Goal: Task Accomplishment & Management: Complete application form

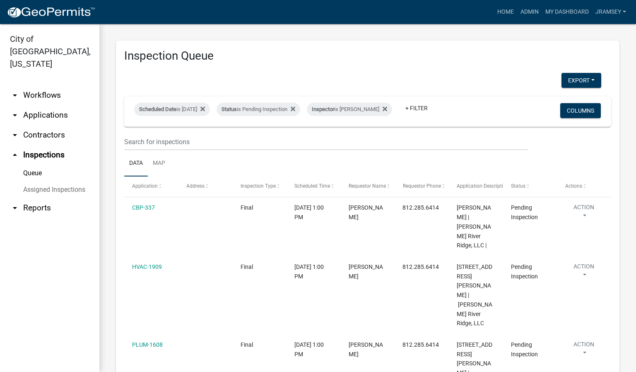
scroll to position [124, 0]
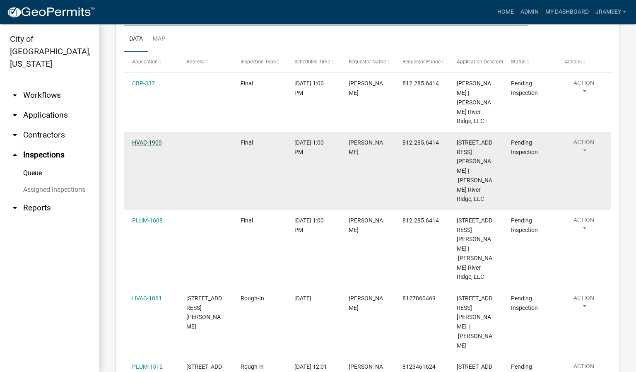
click at [143, 139] on link "HVAC-1909" at bounding box center [147, 142] width 30 height 7
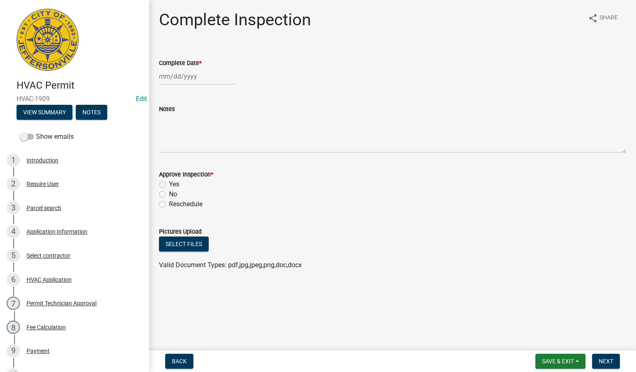
select select "9"
select select "2025"
click at [178, 75] on div "[PERSON_NAME] Feb Mar Apr [PERSON_NAME][DATE] Oct Nov [DATE] 1526 1527 1528 152…" at bounding box center [197, 76] width 76 height 17
click at [198, 133] on div "10" at bounding box center [193, 133] width 13 height 13
type input "[DATE]"
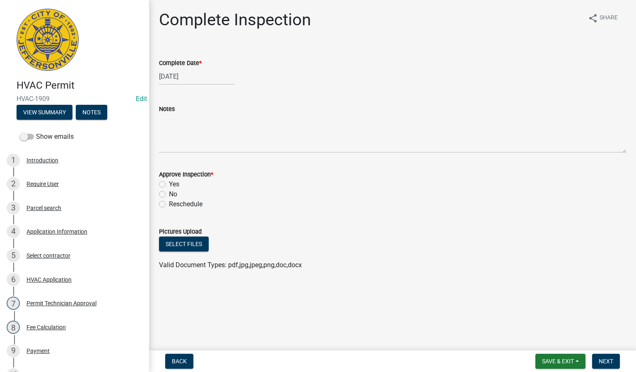
click at [169, 185] on label "Yes" at bounding box center [174, 184] width 10 height 10
click at [169, 185] on input "Yes" at bounding box center [171, 181] width 5 height 5
radio input "true"
click at [612, 359] on span "Next" at bounding box center [606, 361] width 14 height 7
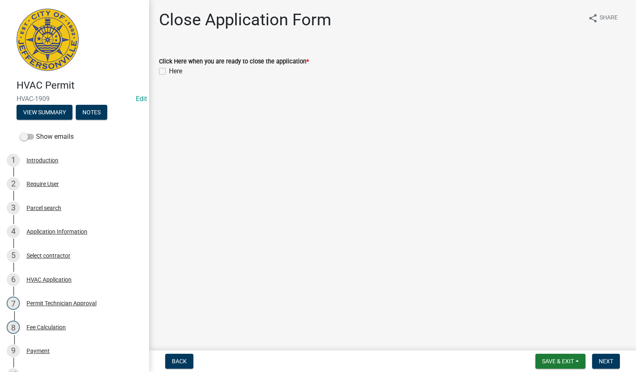
click at [169, 69] on label "Here" at bounding box center [175, 71] width 13 height 10
click at [169, 69] on input "Here" at bounding box center [171, 68] width 5 height 5
checkbox input "true"
click at [605, 359] on span "Next" at bounding box center [606, 361] width 14 height 7
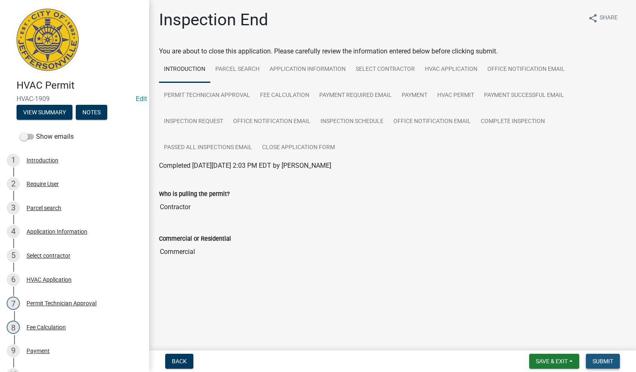
click at [600, 360] on span "Submit" at bounding box center [602, 361] width 21 height 7
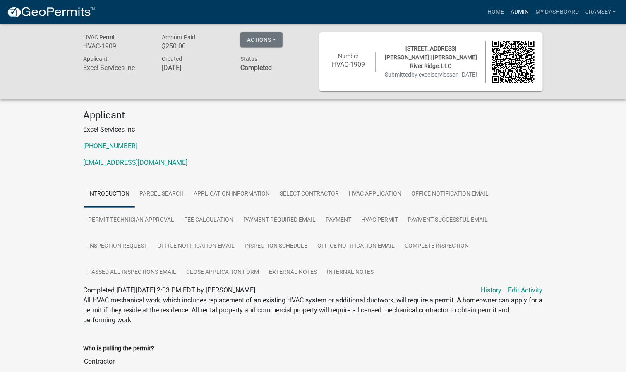
click at [520, 11] on link "Admin" at bounding box center [520, 12] width 25 height 16
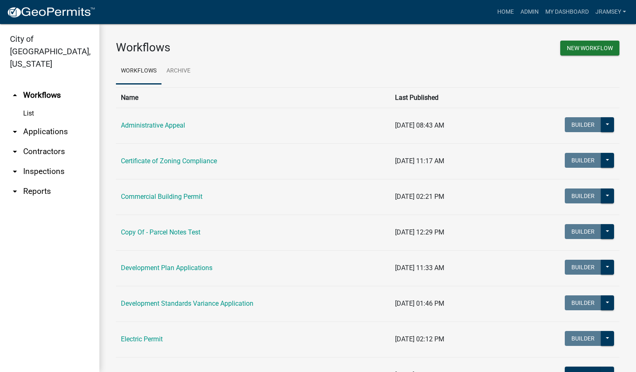
click at [50, 161] on link "arrow_drop_down Inspections" at bounding box center [49, 171] width 99 height 20
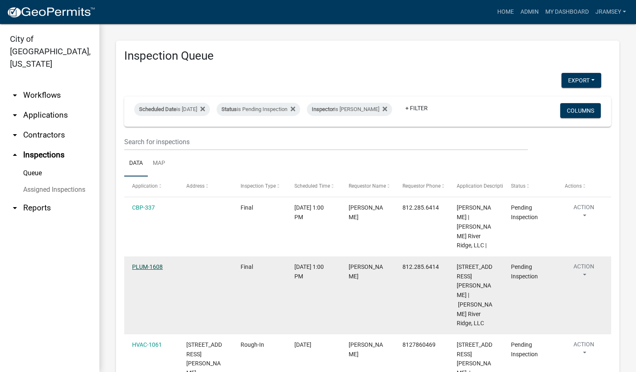
click at [153, 263] on link "PLUM-1608" at bounding box center [147, 266] width 31 height 7
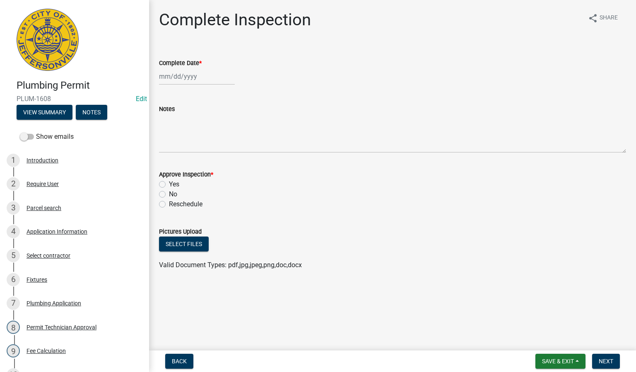
click at [173, 79] on div at bounding box center [197, 76] width 76 height 17
select select "9"
select select "2025"
click at [193, 135] on div "10" at bounding box center [193, 133] width 13 height 13
type input "[DATE]"
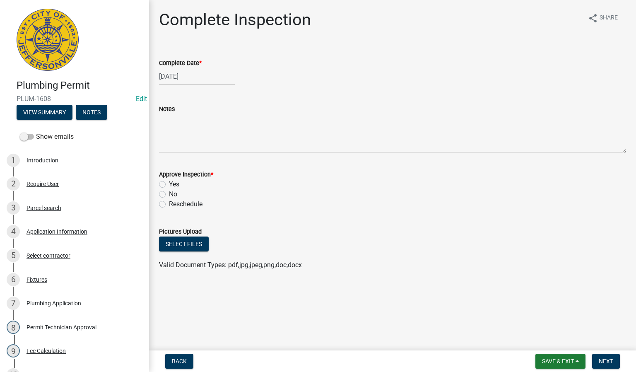
click at [169, 184] on label "Yes" at bounding box center [174, 184] width 10 height 10
click at [169, 184] on input "Yes" at bounding box center [171, 181] width 5 height 5
radio input "true"
click at [600, 361] on span "Next" at bounding box center [606, 361] width 14 height 7
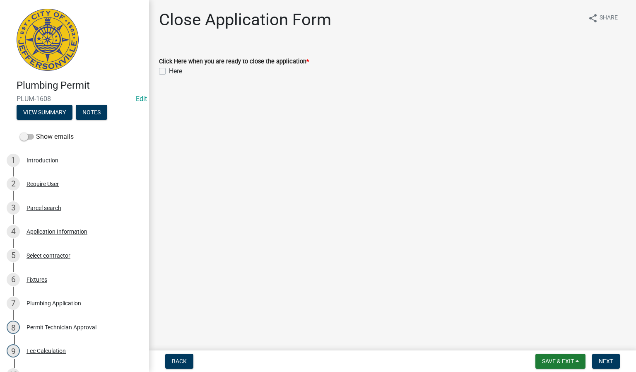
click at [169, 71] on label "Here" at bounding box center [175, 71] width 13 height 10
click at [169, 71] on input "Here" at bounding box center [171, 68] width 5 height 5
checkbox input "true"
click at [597, 361] on button "Next" at bounding box center [606, 361] width 28 height 15
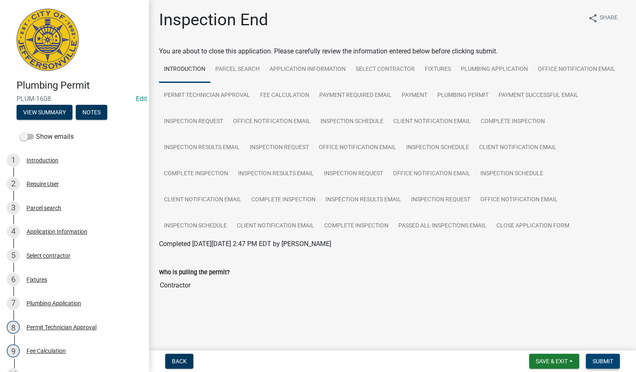
click at [605, 356] on button "Submit" at bounding box center [603, 361] width 34 height 15
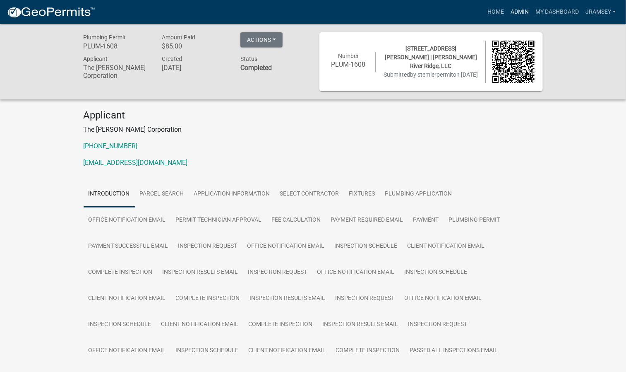
click at [511, 9] on link "Admin" at bounding box center [520, 12] width 25 height 16
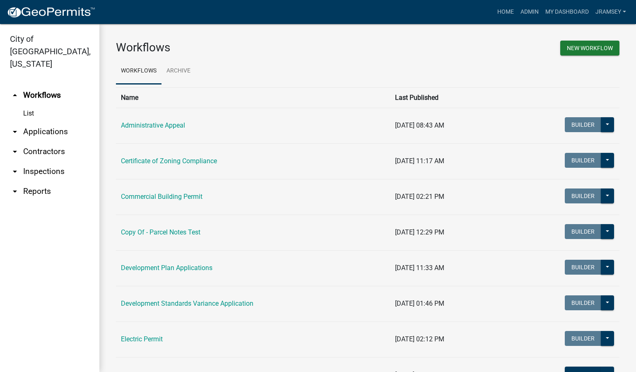
click at [40, 161] on link "arrow_drop_down Inspections" at bounding box center [49, 171] width 99 height 20
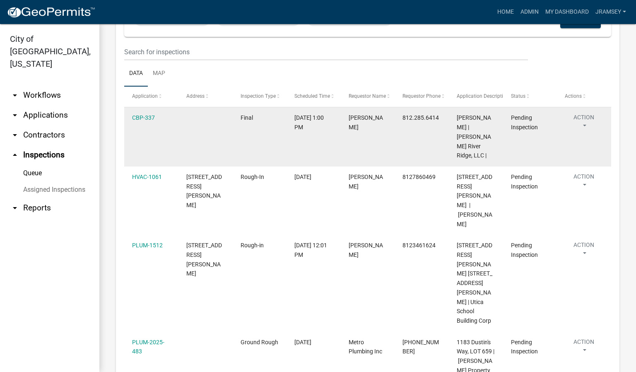
scroll to position [124, 0]
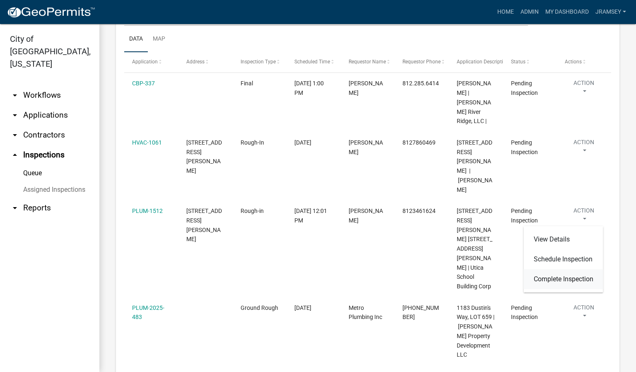
click at [553, 279] on link "Complete Inspection" at bounding box center [563, 279] width 79 height 20
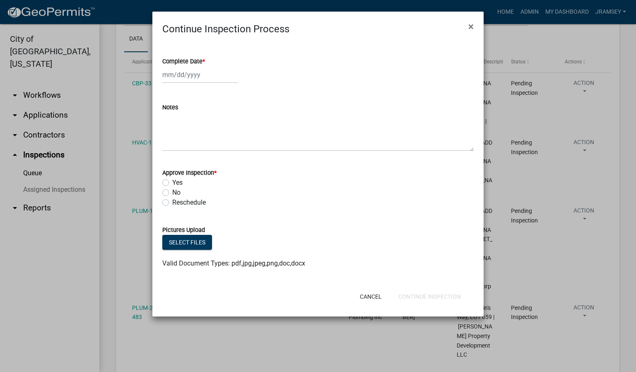
click at [186, 75] on div at bounding box center [200, 74] width 76 height 17
select select "9"
select select "2025"
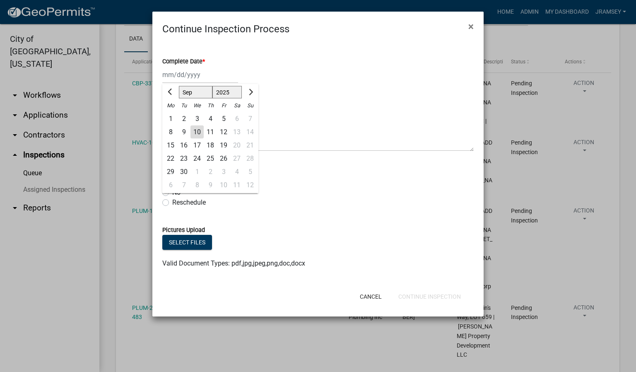
click at [193, 130] on div "10" at bounding box center [196, 131] width 13 height 13
type input "[DATE]"
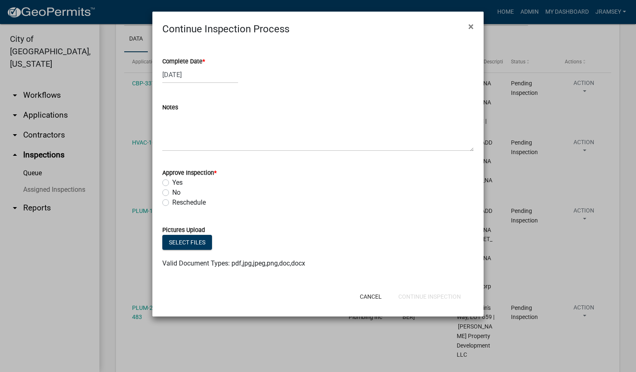
click at [172, 180] on label "Yes" at bounding box center [177, 183] width 10 height 10
click at [172, 180] on input "Yes" at bounding box center [174, 180] width 5 height 5
radio input "true"
click at [419, 298] on button "Continue Inspection" at bounding box center [430, 296] width 76 height 15
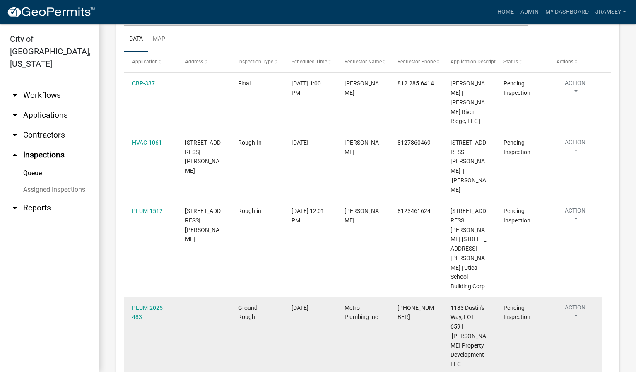
scroll to position [116, 0]
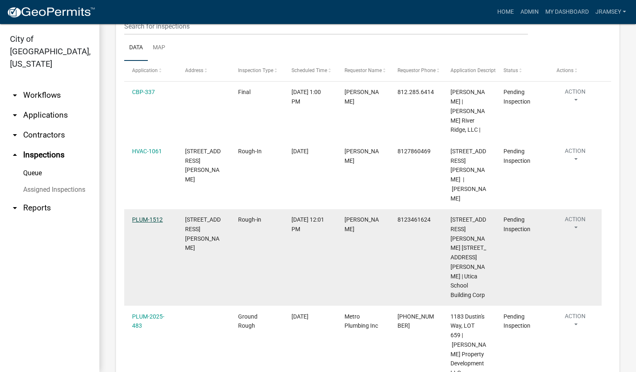
click at [147, 216] on link "PLUM-1512" at bounding box center [147, 219] width 31 height 7
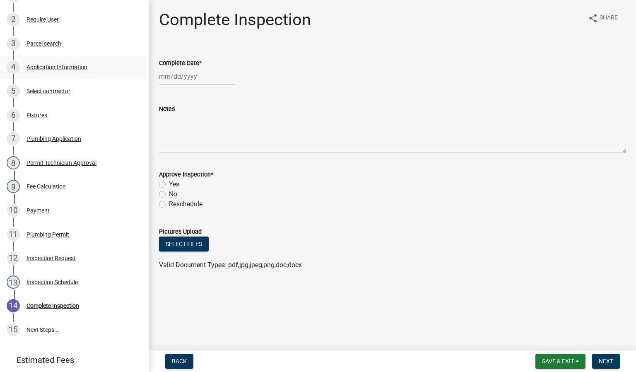
scroll to position [186, 0]
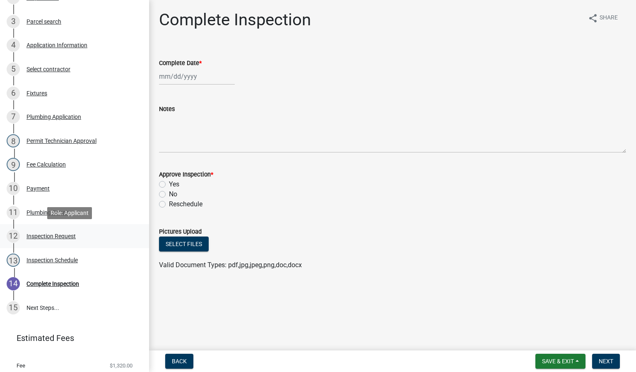
click at [54, 239] on div "12 Inspection Request" at bounding box center [71, 235] width 129 height 13
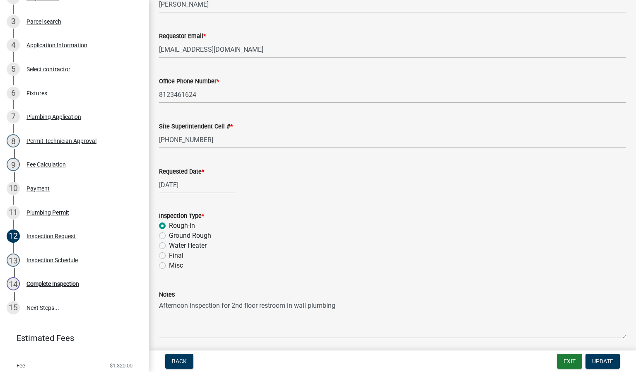
scroll to position [40, 0]
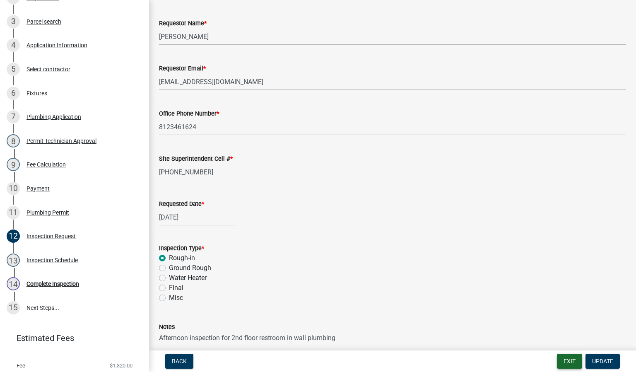
click at [574, 362] on button "Exit" at bounding box center [569, 361] width 25 height 15
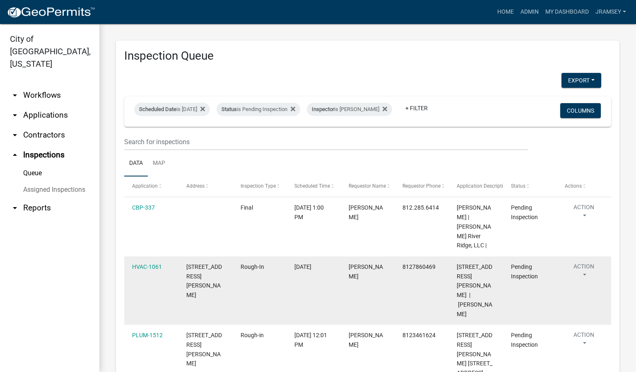
scroll to position [62, 0]
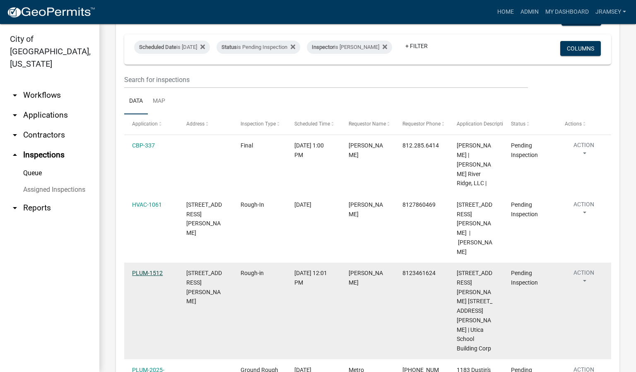
click at [143, 270] on link "PLUM-1512" at bounding box center [147, 273] width 31 height 7
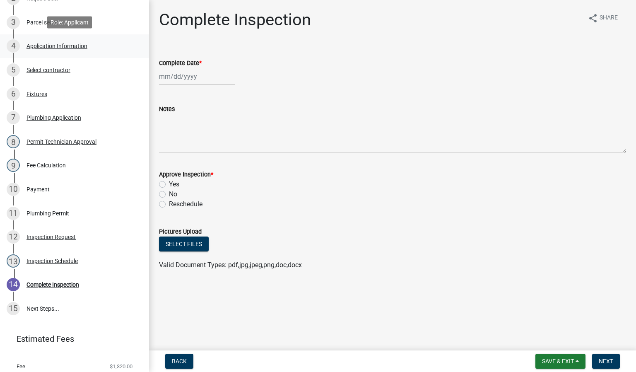
scroll to position [186, 0]
click at [56, 237] on div "Inspection Request" at bounding box center [50, 236] width 49 height 6
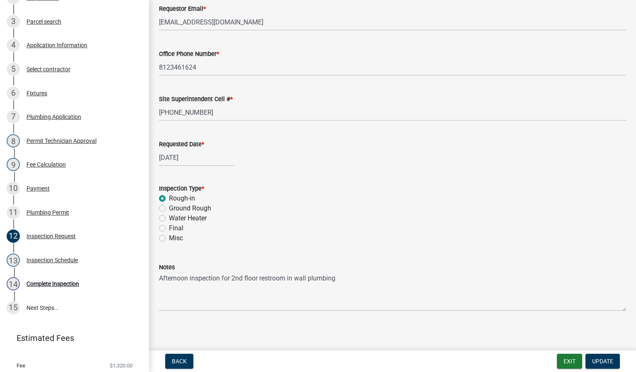
scroll to position [102, 0]
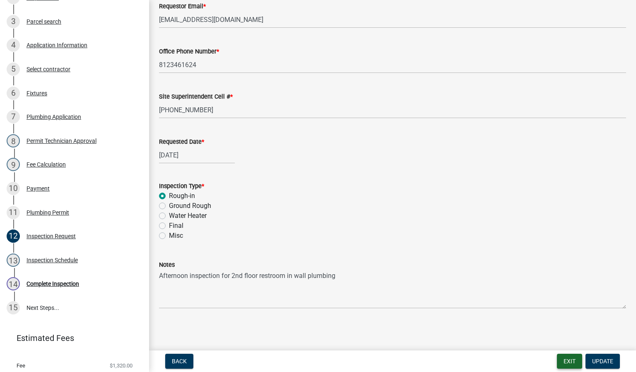
click at [566, 364] on button "Exit" at bounding box center [569, 361] width 25 height 15
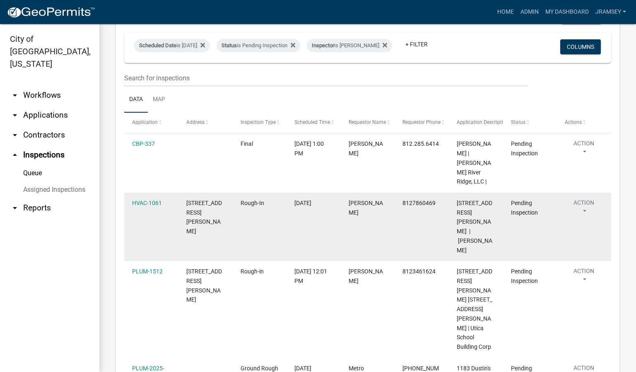
scroll to position [97, 0]
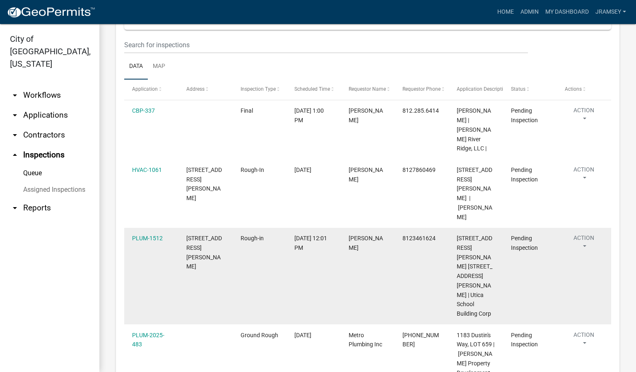
click at [590, 234] on button "Action" at bounding box center [584, 244] width 38 height 21
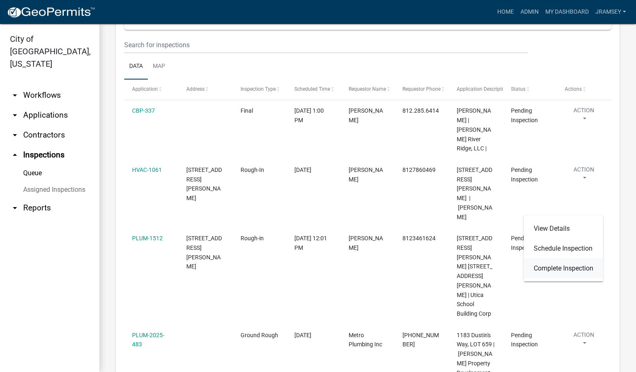
click at [558, 267] on link "Complete Inspection" at bounding box center [563, 268] width 79 height 20
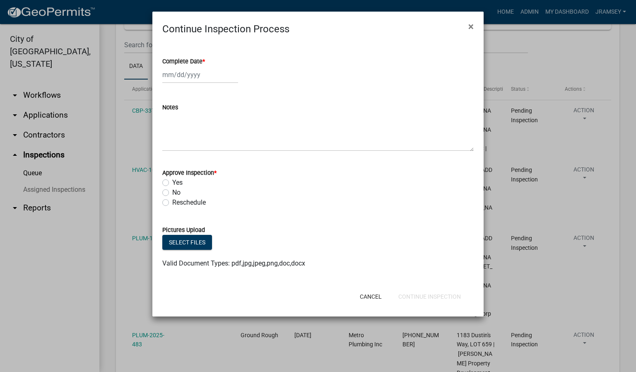
click at [188, 73] on div at bounding box center [200, 74] width 76 height 17
select select "9"
select select "2025"
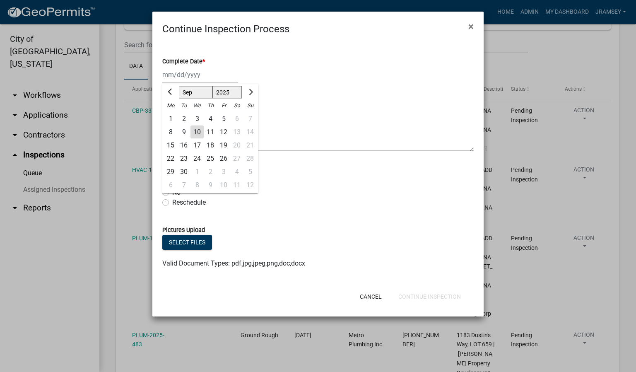
click at [198, 126] on div "10" at bounding box center [196, 131] width 13 height 13
type input "[DATE]"
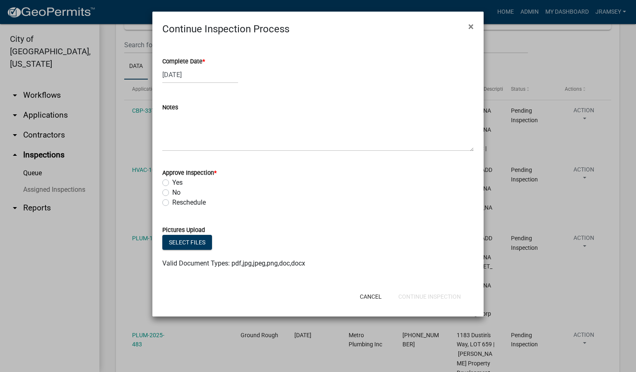
click at [172, 181] on label "Yes" at bounding box center [177, 183] width 10 height 10
click at [172, 181] on input "Yes" at bounding box center [174, 180] width 5 height 5
radio input "true"
click at [431, 297] on button "Continue Inspection" at bounding box center [430, 296] width 76 height 15
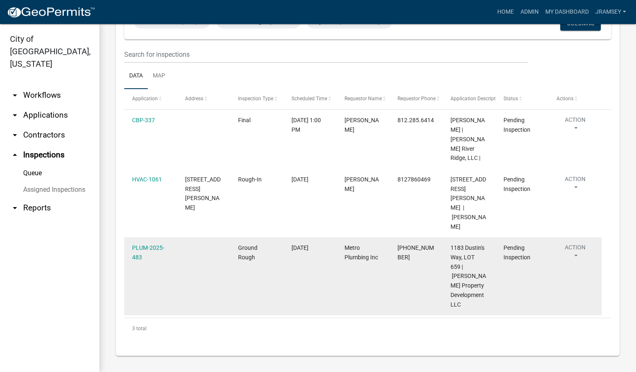
scroll to position [47, 0]
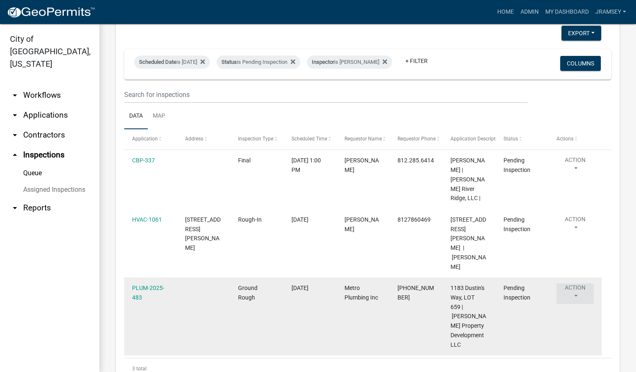
click at [577, 283] on button "Action" at bounding box center [574, 293] width 37 height 21
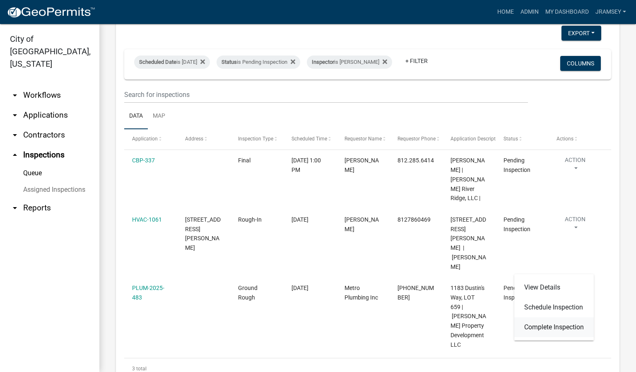
click at [547, 323] on link "Complete Inspection" at bounding box center [553, 327] width 79 height 20
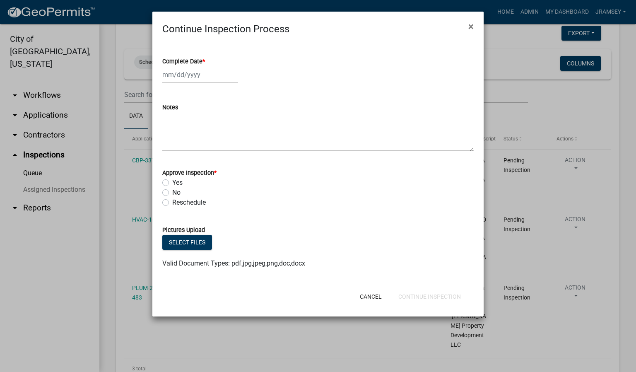
select select "9"
select select "2025"
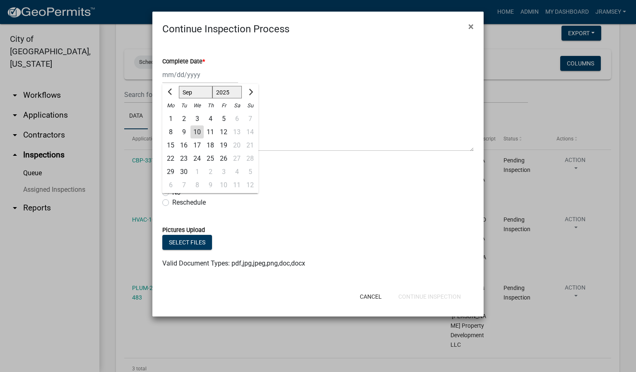
click at [187, 79] on div "[PERSON_NAME] Feb Mar Apr [PERSON_NAME][DATE] Oct Nov [DATE] 1526 1527 1528 152…" at bounding box center [200, 74] width 76 height 17
click at [194, 134] on div "10" at bounding box center [196, 131] width 13 height 13
type input "[DATE]"
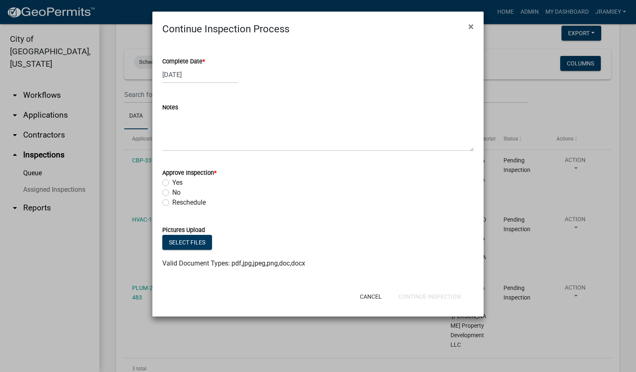
click at [172, 182] on label "Yes" at bounding box center [177, 183] width 10 height 10
click at [172, 182] on input "Yes" at bounding box center [174, 180] width 5 height 5
radio input "true"
click at [422, 297] on button "Continue Inspection" at bounding box center [430, 296] width 76 height 15
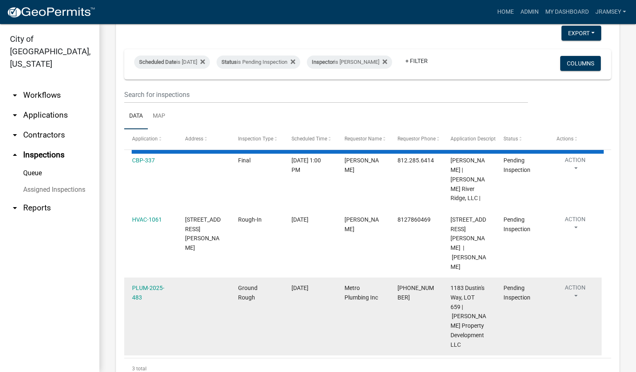
scroll to position [0, 0]
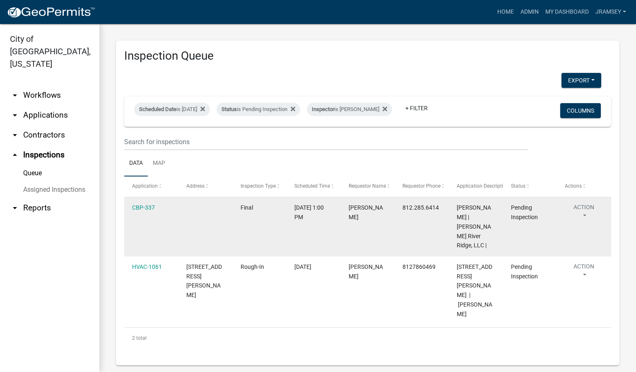
click at [587, 215] on button "Action" at bounding box center [584, 213] width 38 height 21
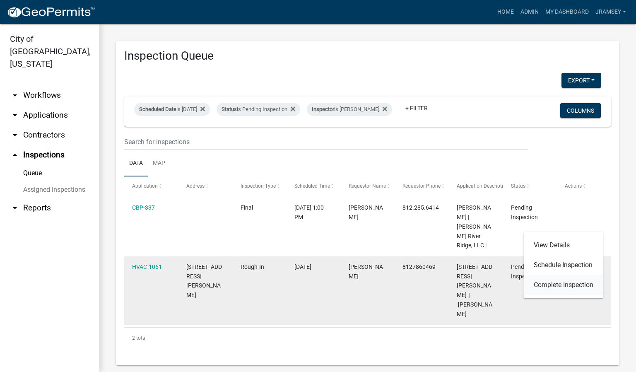
click at [564, 281] on link "Complete Inspection" at bounding box center [563, 285] width 79 height 20
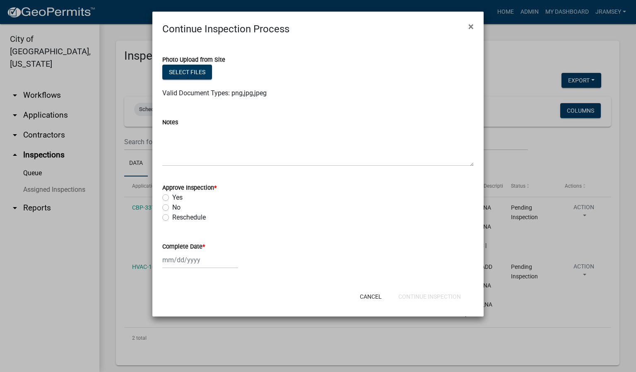
click at [161, 204] on div "Approve Inspection * Yes No Reschedule" at bounding box center [318, 198] width 324 height 50
click at [172, 207] on label "No" at bounding box center [176, 207] width 8 height 10
click at [172, 207] on input "No" at bounding box center [174, 204] width 5 height 5
radio input "true"
click at [189, 258] on div at bounding box center [200, 259] width 76 height 17
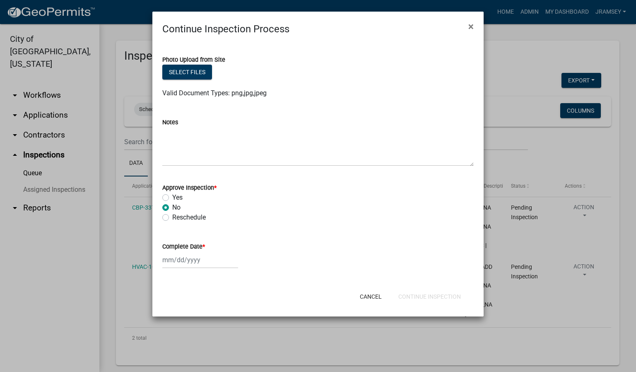
select select "9"
select select "2025"
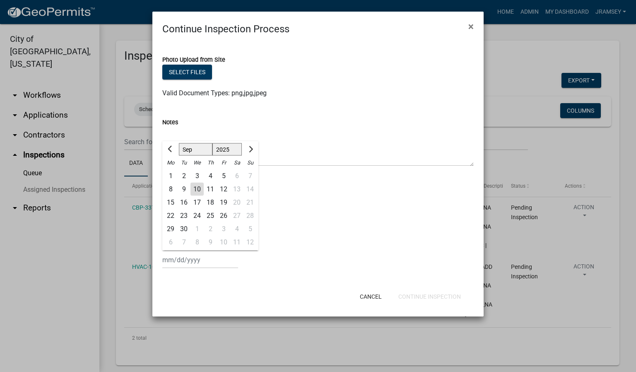
click at [198, 189] on div "10" at bounding box center [196, 189] width 13 height 13
type input "[DATE]"
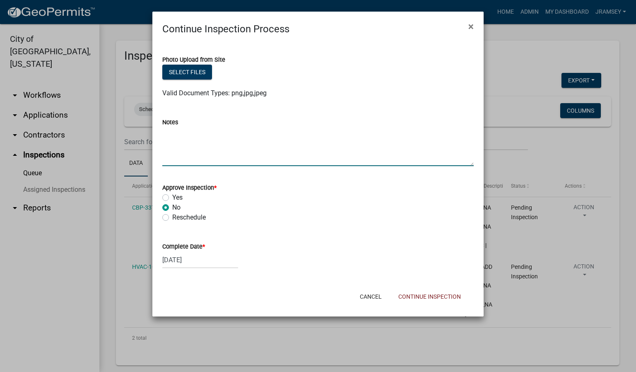
click at [231, 155] on textarea "Notes" at bounding box center [317, 146] width 311 height 39
type textarea "guard rail ramp cutosey plug riser room"
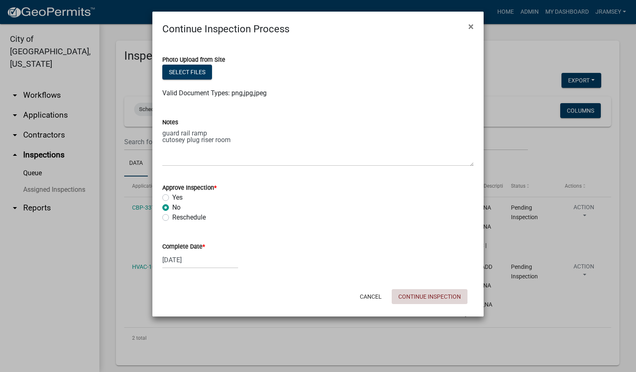
click at [414, 297] on button "Continue Inspection" at bounding box center [430, 296] width 76 height 15
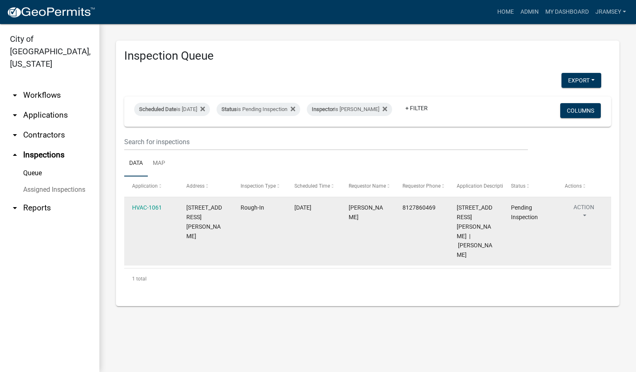
click at [585, 212] on button "Action" at bounding box center [584, 213] width 38 height 21
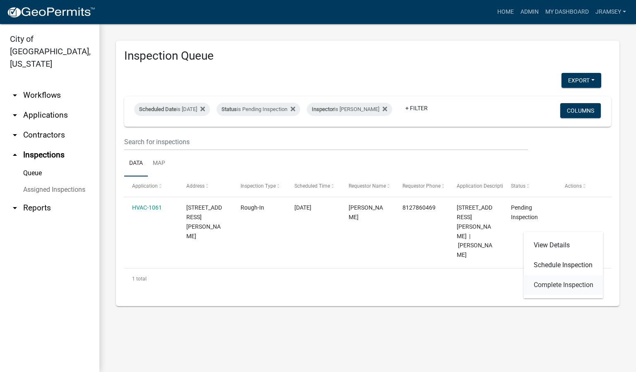
click at [558, 282] on link "Complete Inspection" at bounding box center [563, 285] width 79 height 20
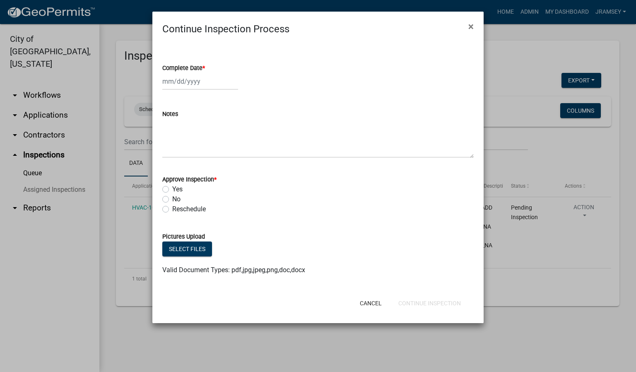
select select "9"
select select "2025"
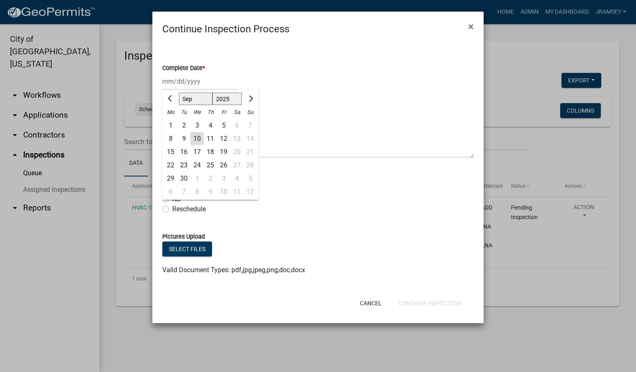
click at [184, 83] on div "[PERSON_NAME] Feb Mar Apr [PERSON_NAME][DATE] Oct Nov [DATE] 1526 1527 1528 152…" at bounding box center [200, 81] width 76 height 17
click at [194, 137] on div "10" at bounding box center [196, 138] width 13 height 13
type input "[DATE]"
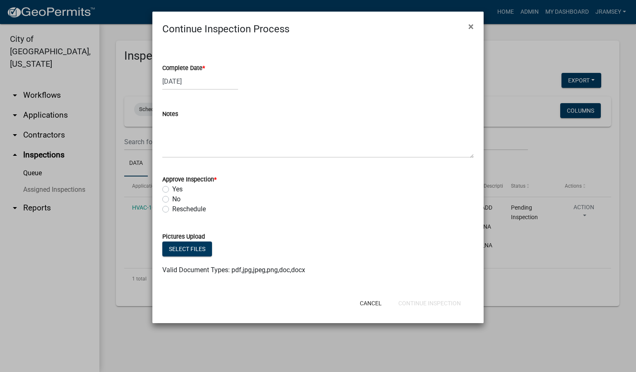
click at [172, 186] on label "Yes" at bounding box center [177, 189] width 10 height 10
click at [172, 186] on input "Yes" at bounding box center [174, 186] width 5 height 5
radio input "true"
click at [426, 304] on button "Continue Inspection" at bounding box center [430, 303] width 76 height 15
